Goal: Task Accomplishment & Management: Complete application form

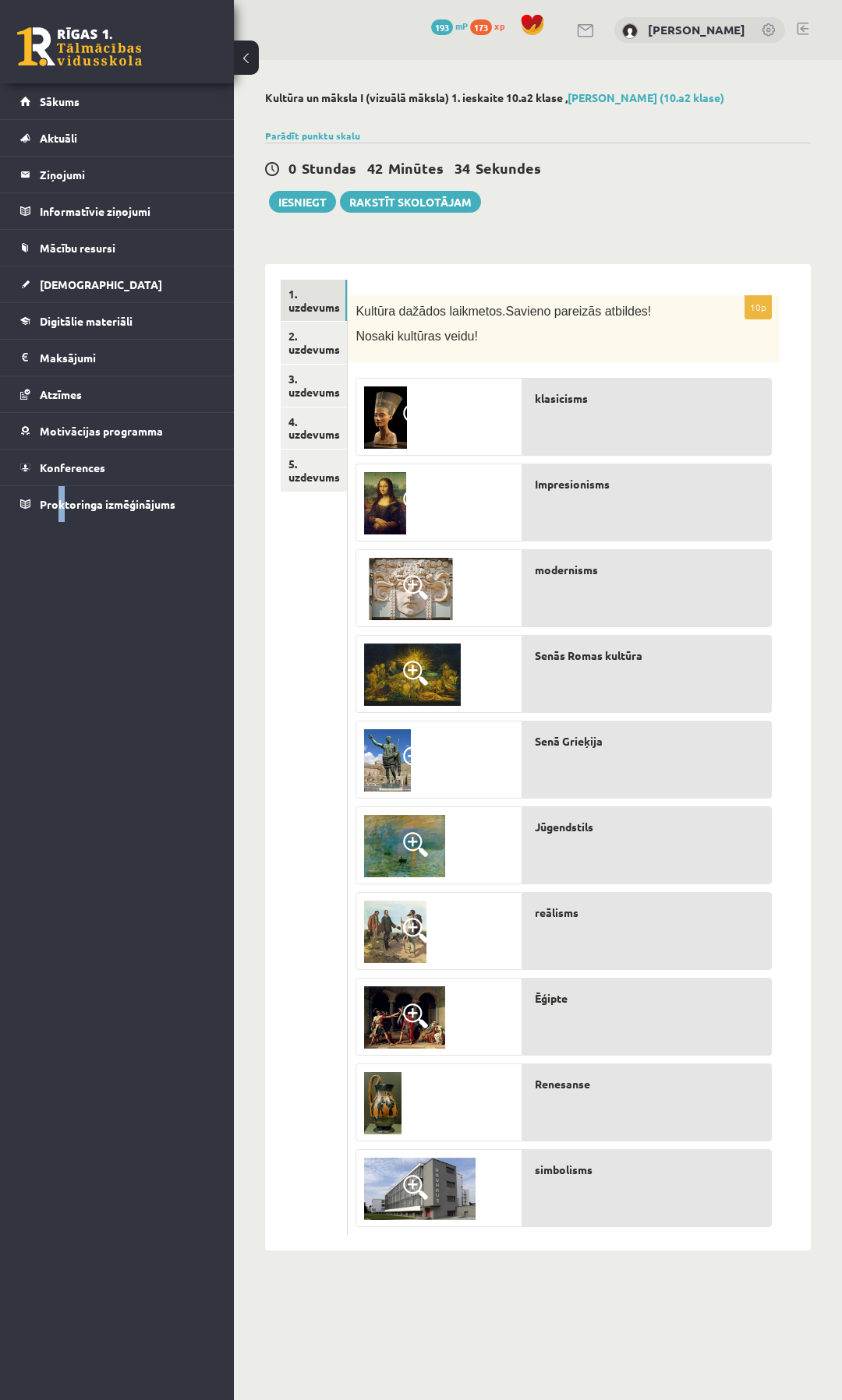
drag, startPoint x: 57, startPoint y: 1009, endPoint x: 132, endPoint y: 934, distance: 106.1
click at [87, 979] on div "0 Dāvanas 193 mP 173 xp Ņikita Ņemiro Sākums Aktuāli Kā mācīties eSKOLĀ Kontakt…" at bounding box center [116, 700] width 234 height 1400
click at [309, 241] on div "Kultūra un māksla I (vizuālā māksla) 1. ieskaite 10.a2 klase , Ņikita Ņemiro (1…" at bounding box center [537, 670] width 608 height 1221
click at [307, 192] on button "Iesniegt" at bounding box center [303, 202] width 67 height 22
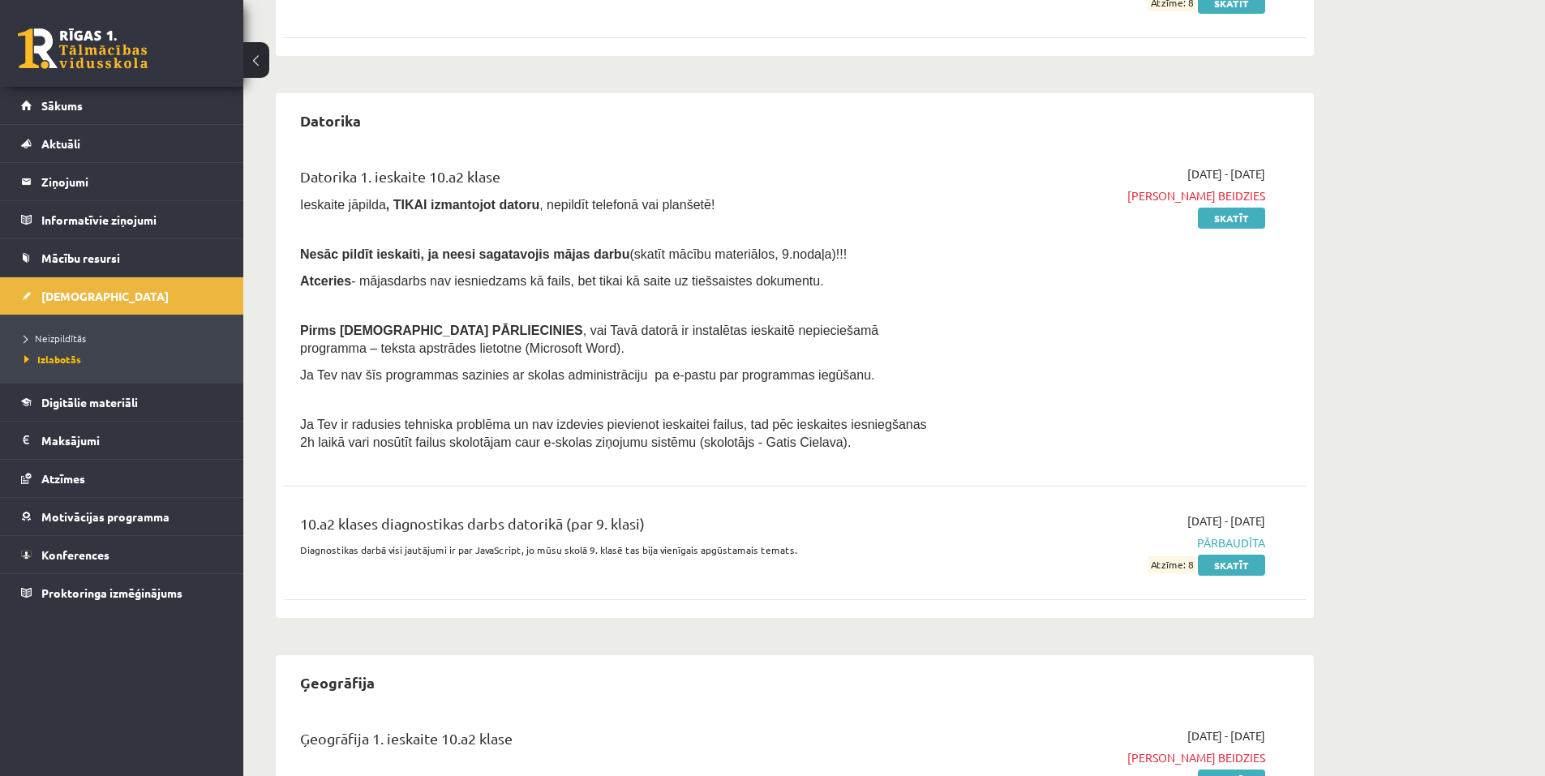
scroll to position [405, 0]
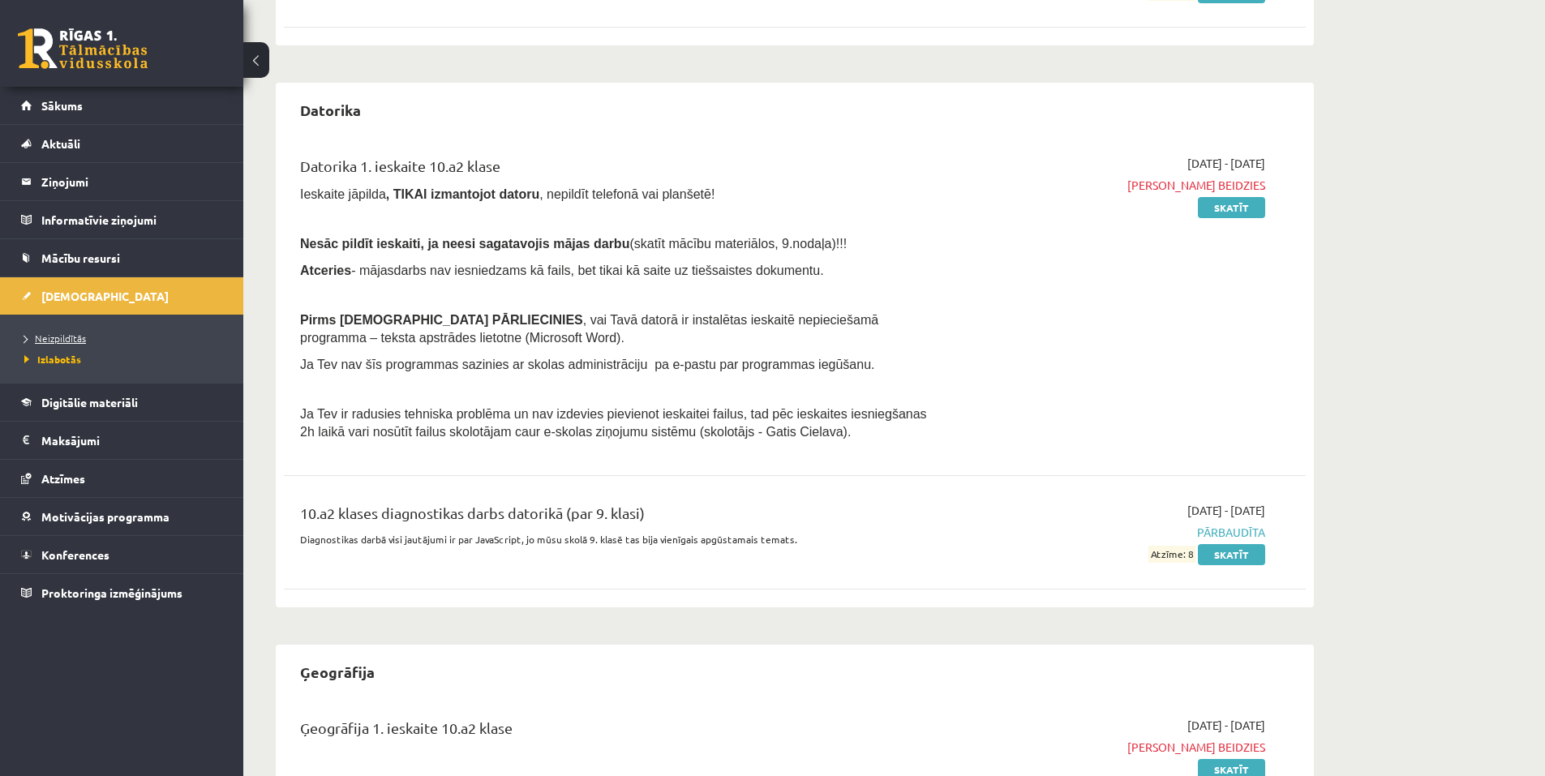
click at [58, 337] on span "Neizpildītās" at bounding box center [55, 338] width 62 height 13
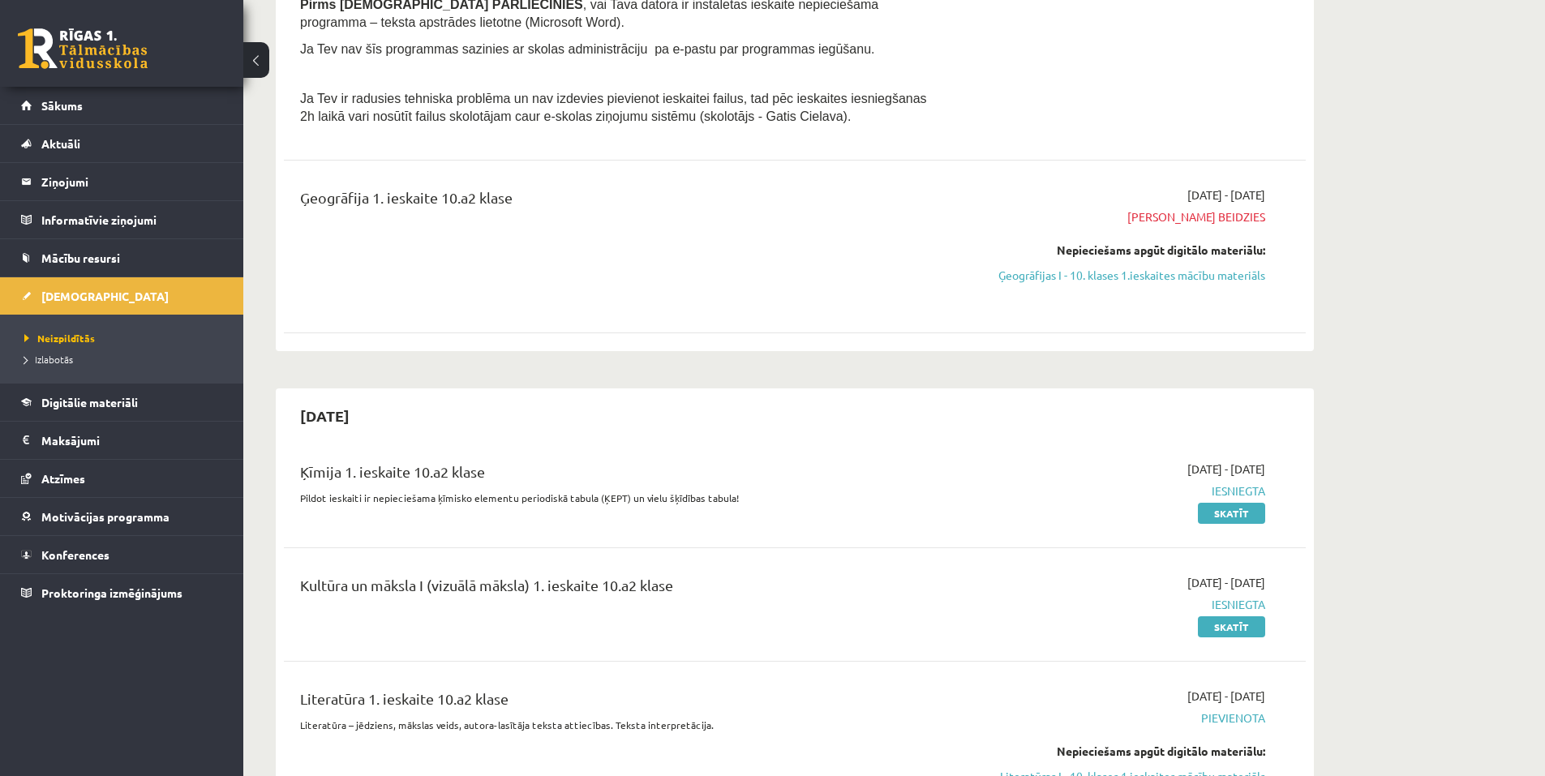
scroll to position [649, 0]
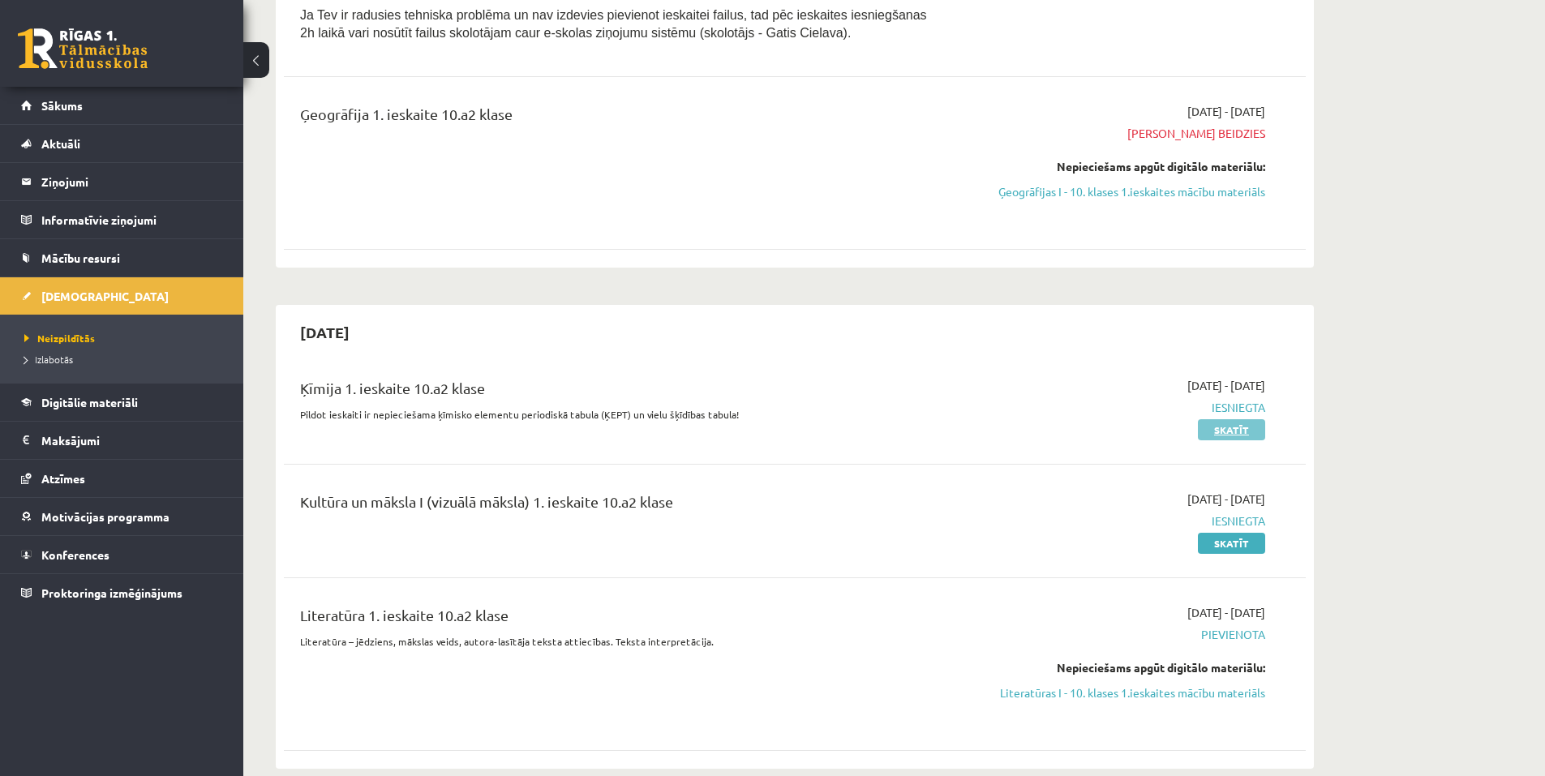
click at [863, 435] on link "Skatīt" at bounding box center [1231, 429] width 67 height 21
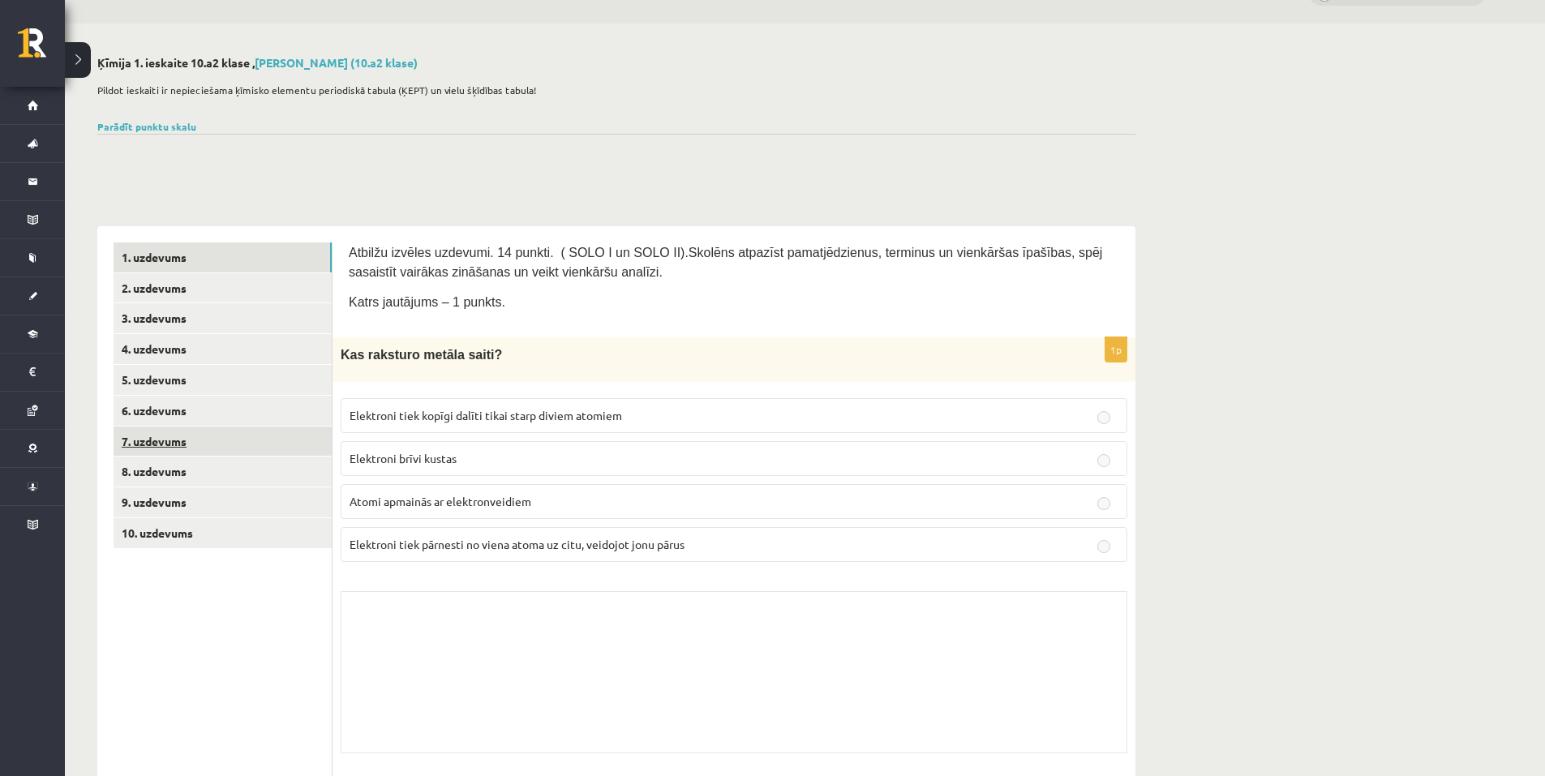
scroll to position [243, 0]
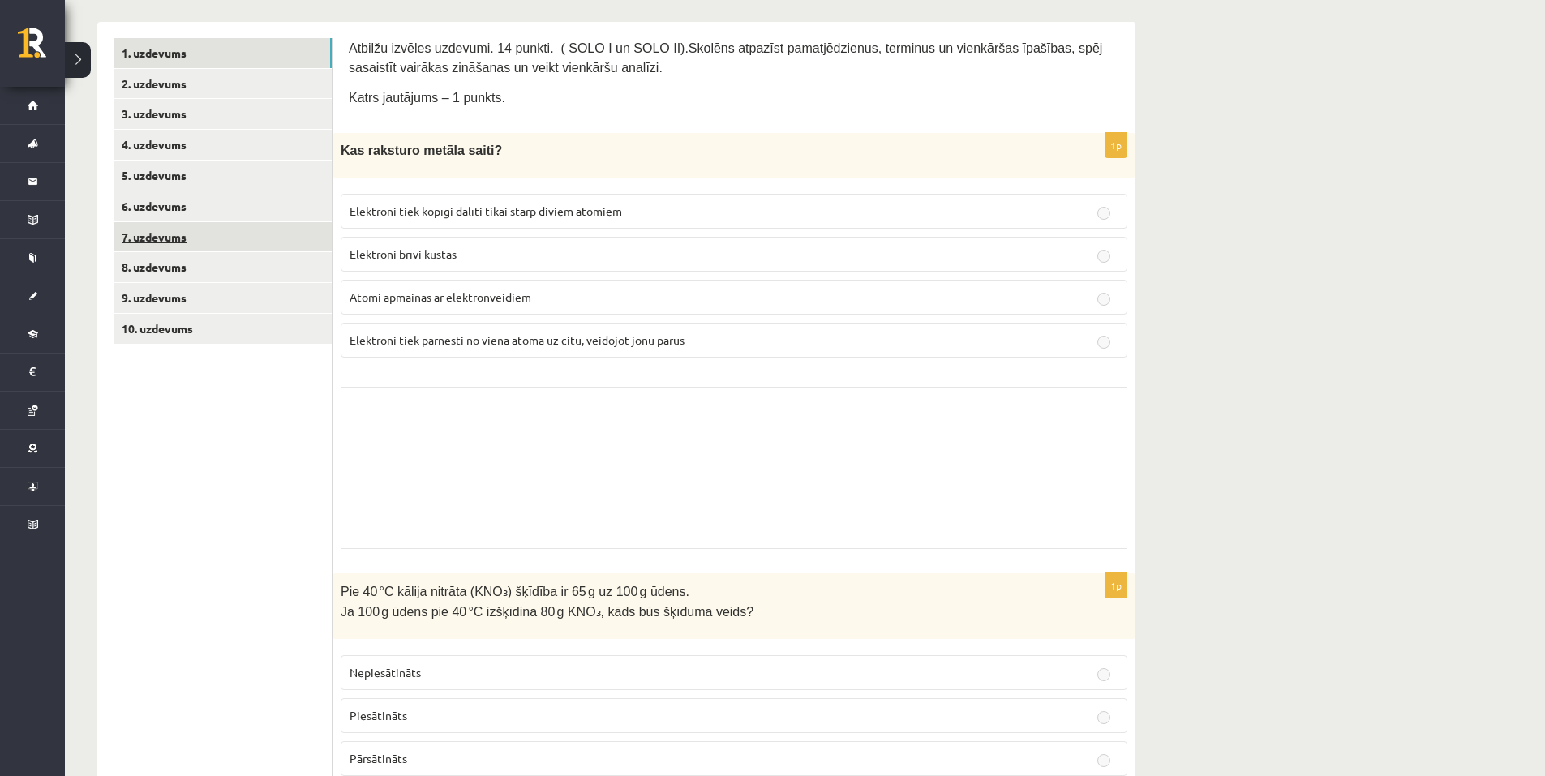
click at [176, 241] on link "7. uzdevums" at bounding box center [223, 237] width 218 height 30
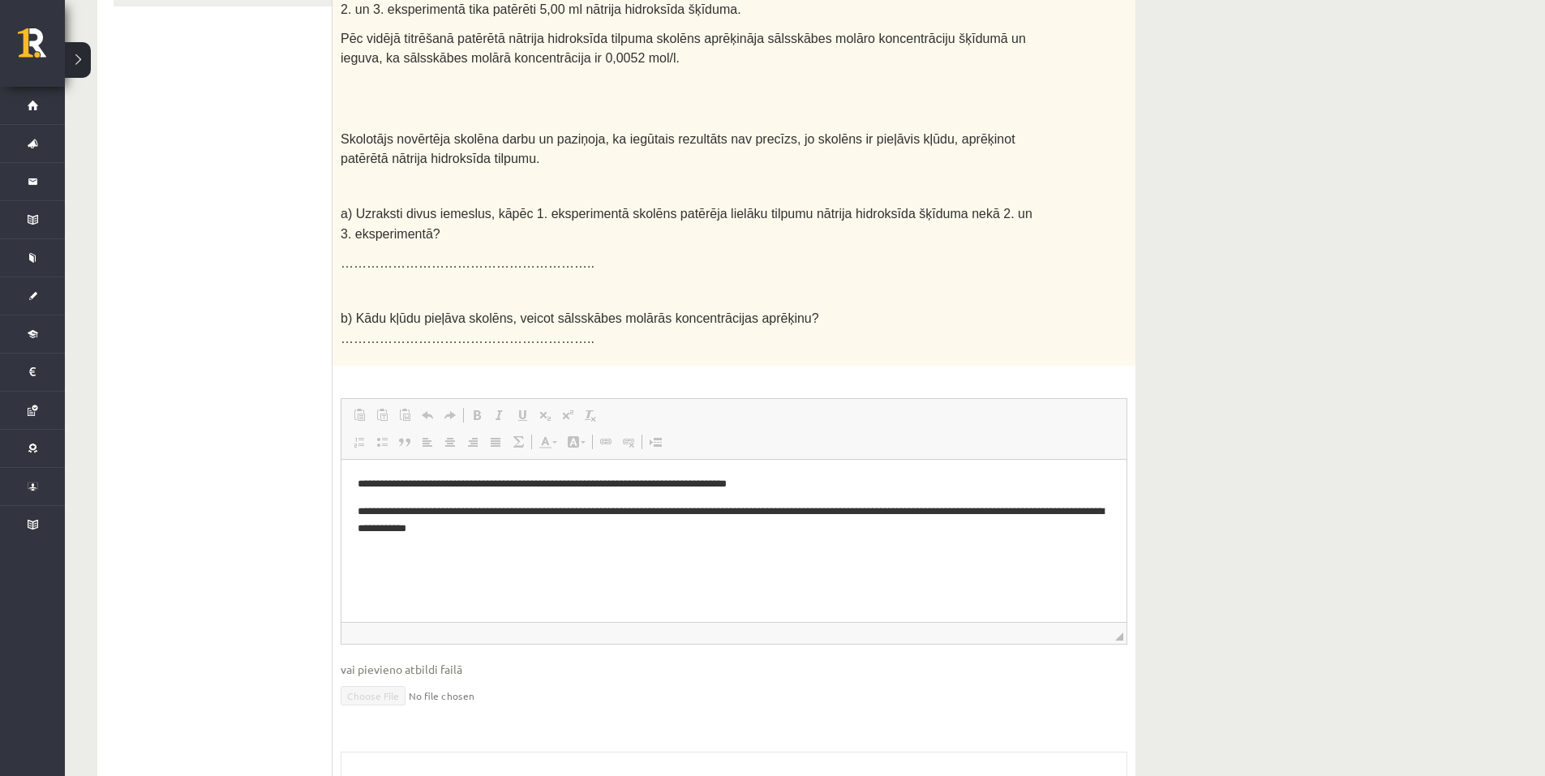
scroll to position [0, 0]
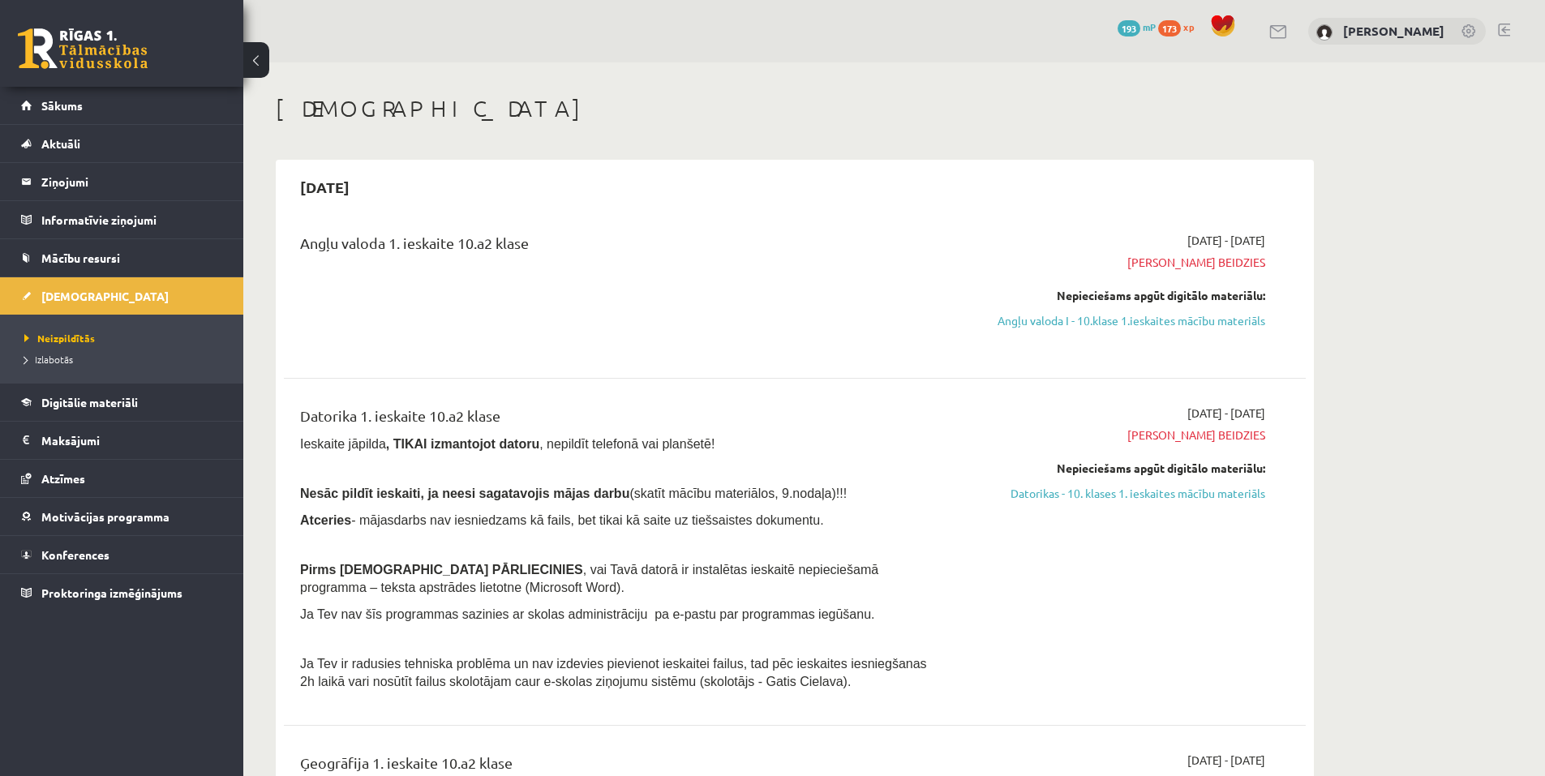
scroll to position [649, 0]
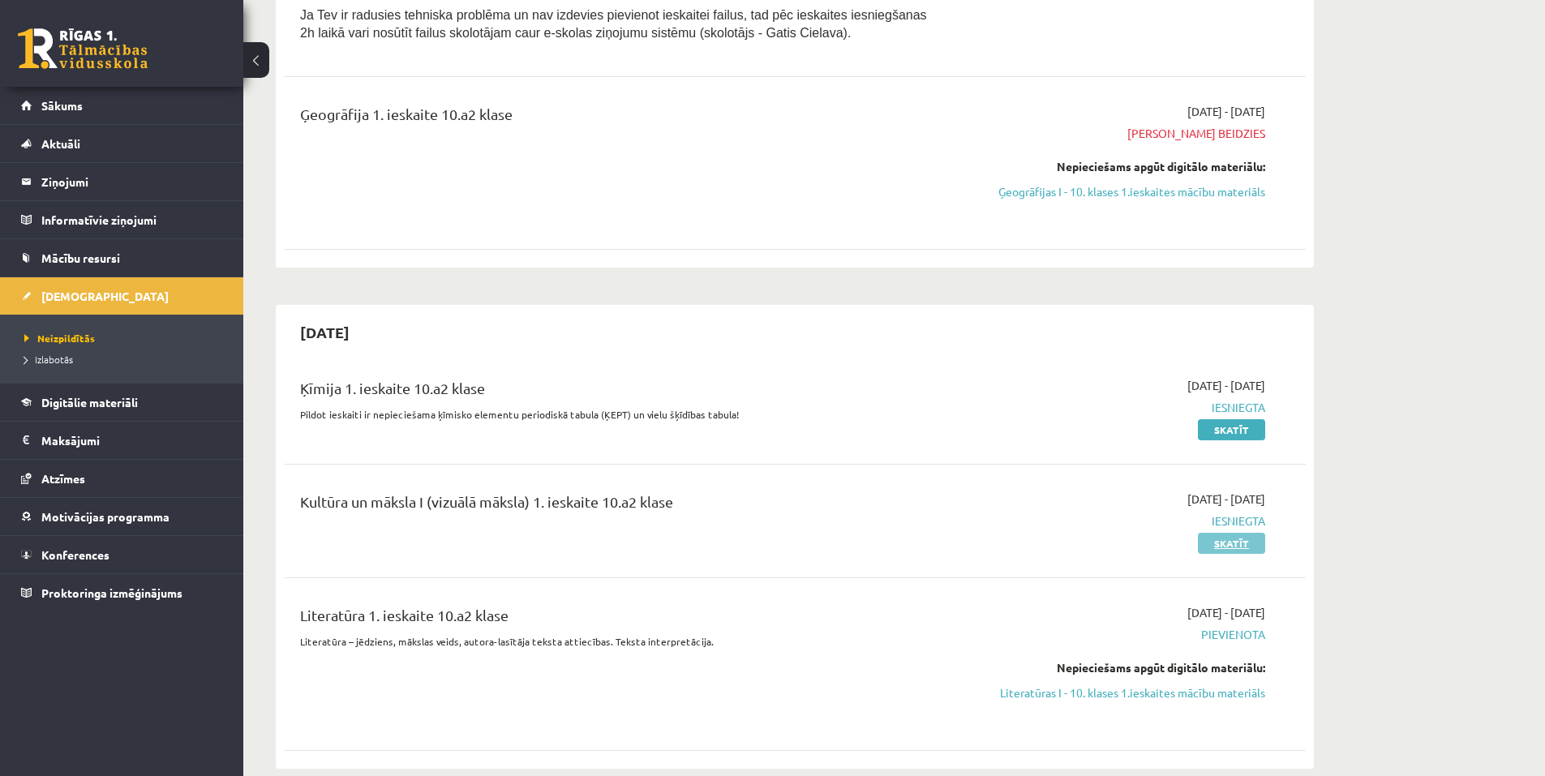
click at [1240, 543] on link "Skatīt" at bounding box center [1231, 543] width 67 height 21
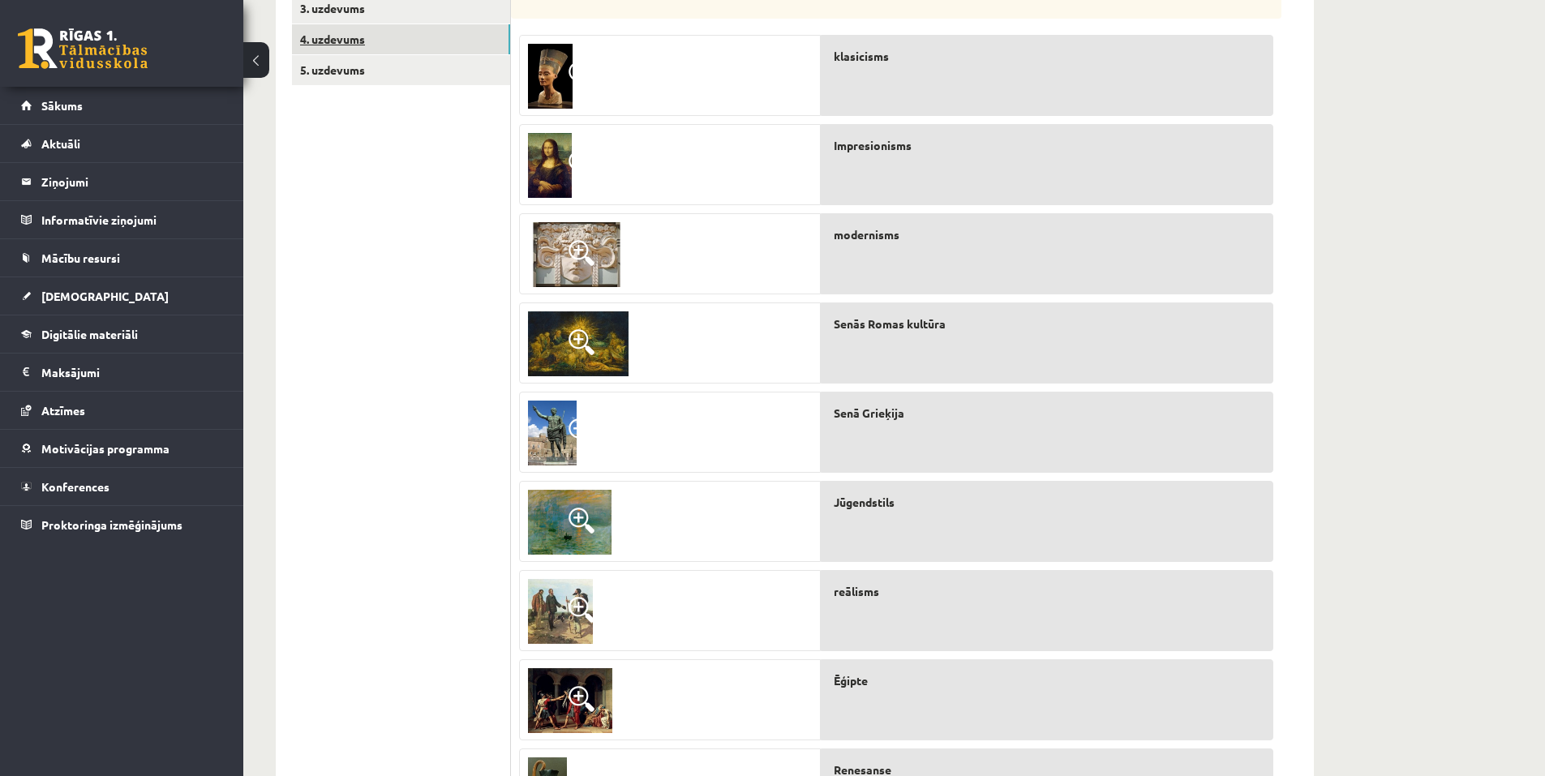
click at [345, 32] on link "4. uzdevums" at bounding box center [401, 39] width 218 height 30
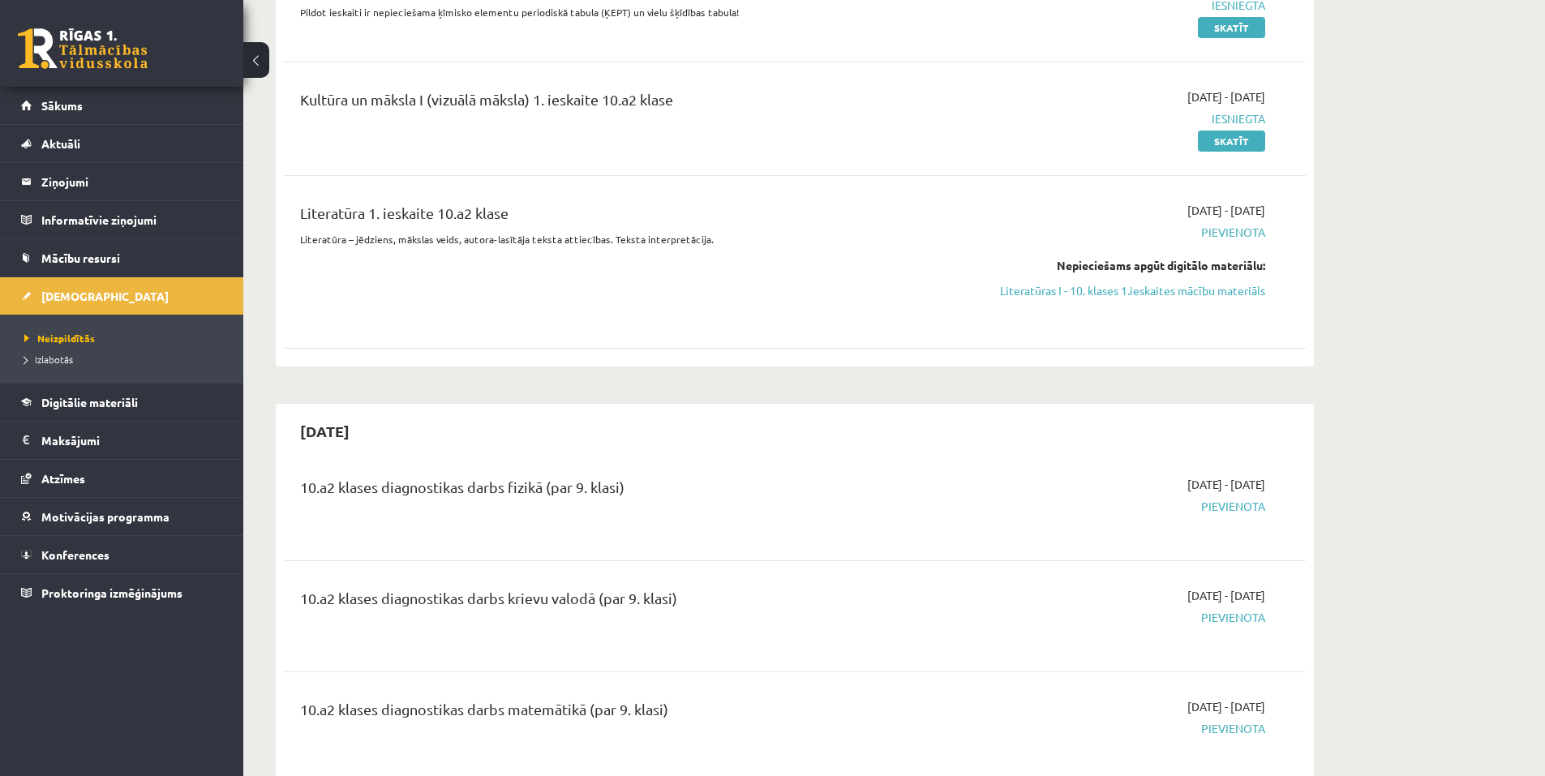
scroll to position [1054, 0]
click at [1134, 286] on link "Literatūras I - 10. klases 1.ieskaites mācību materiāls" at bounding box center [1112, 287] width 306 height 17
